Goal: Navigation & Orientation: Find specific page/section

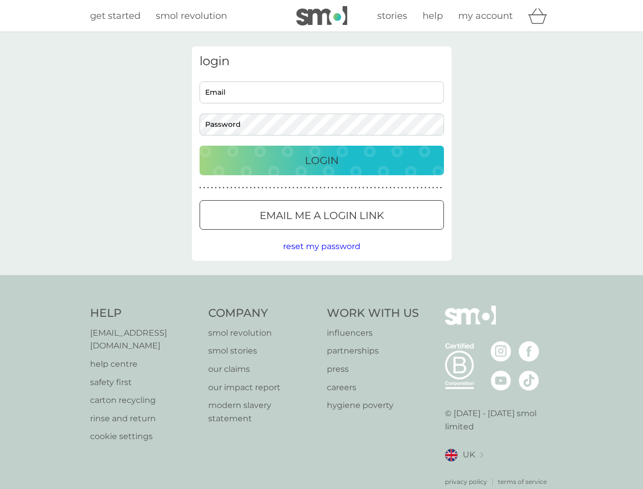
click at [541, 16] on icon "basket" at bounding box center [537, 16] width 19 height 16
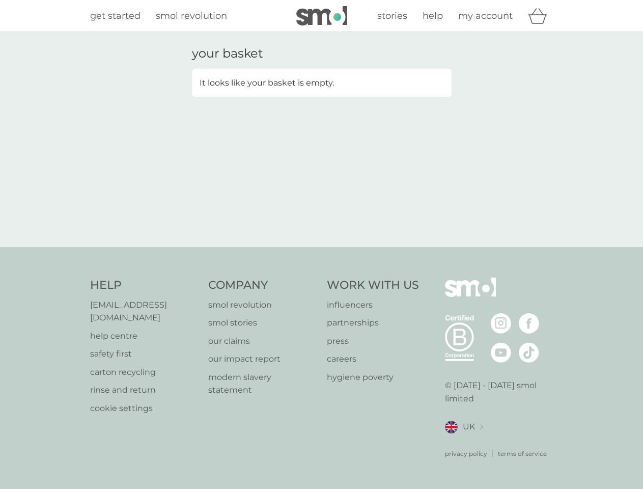
click at [321, 246] on div "your basket It looks like your basket is empty." at bounding box center [321, 139] width 643 height 215
click at [464, 442] on div "privacy policy terms of service" at bounding box center [499, 445] width 108 height 25
